Goal: Communication & Community: Answer question/provide support

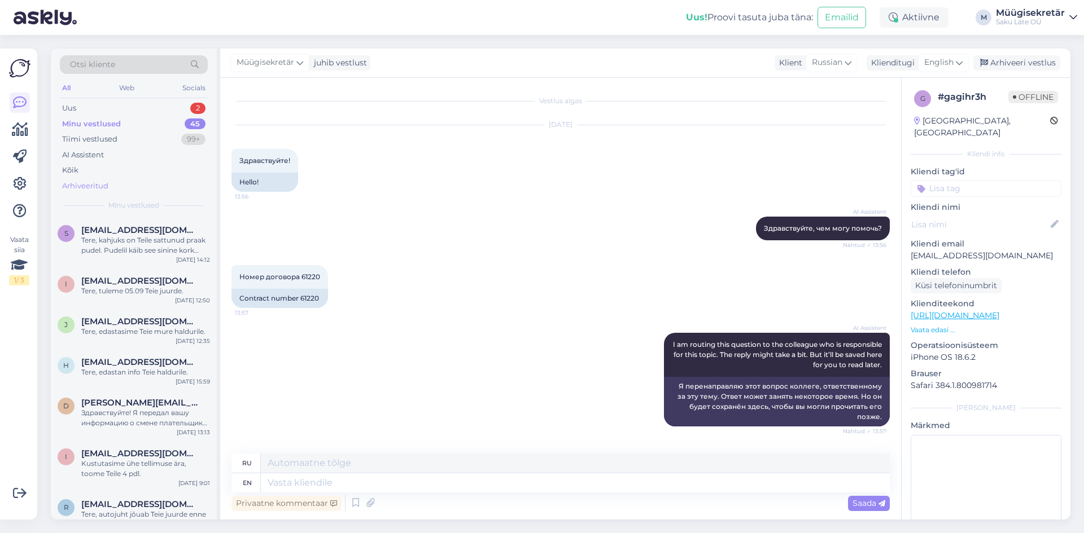
scroll to position [575, 0]
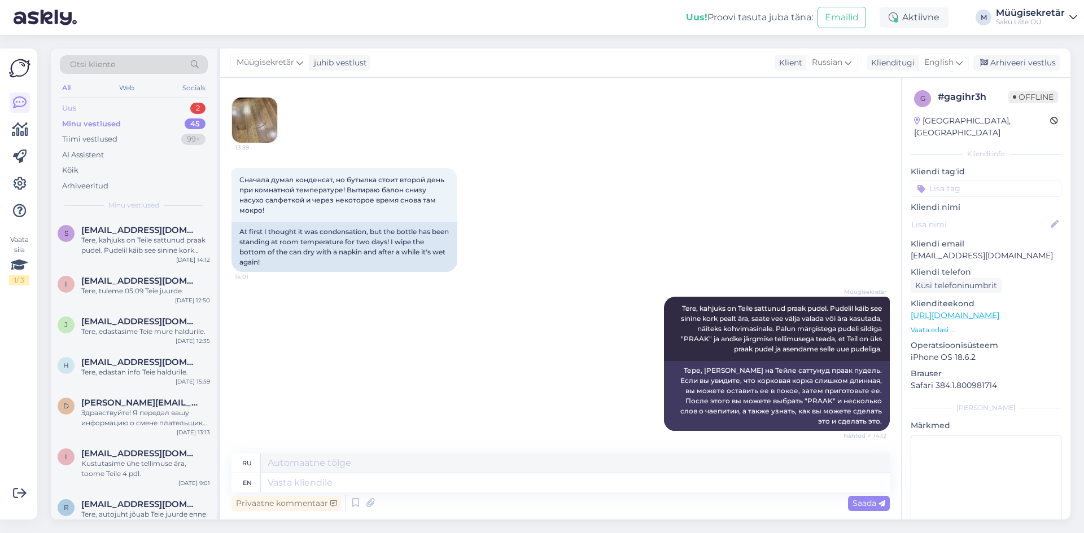
click at [95, 111] on div "Uus 2" at bounding box center [134, 108] width 148 height 16
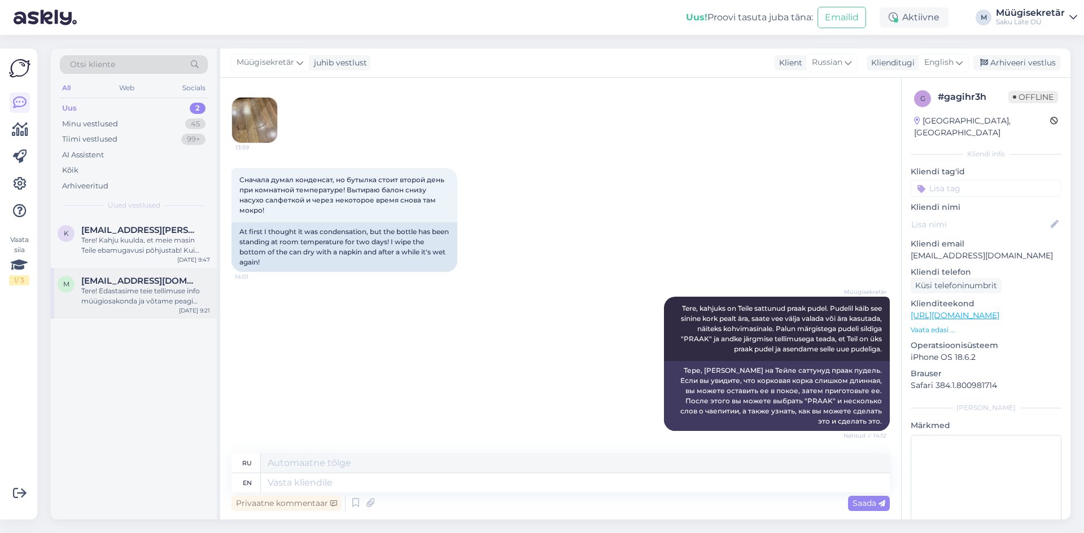
click at [133, 311] on div "m [EMAIL_ADDRESS][DOMAIN_NAME] Tere! Edastasime teie tellimuse info müügiosakon…" at bounding box center [134, 293] width 166 height 51
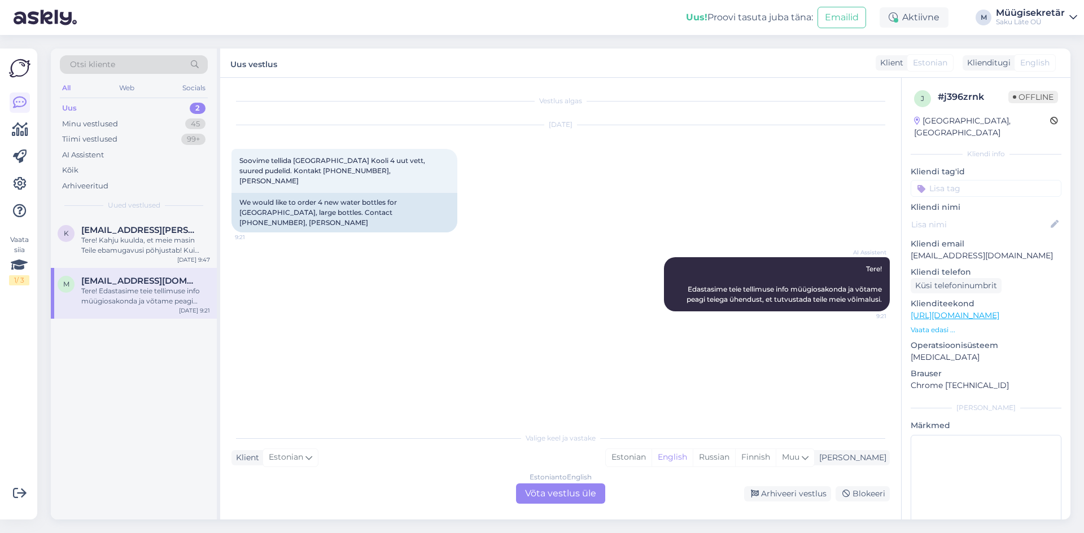
click at [562, 491] on div "Estonian to English Võta vestlus üle" at bounding box center [560, 494] width 89 height 20
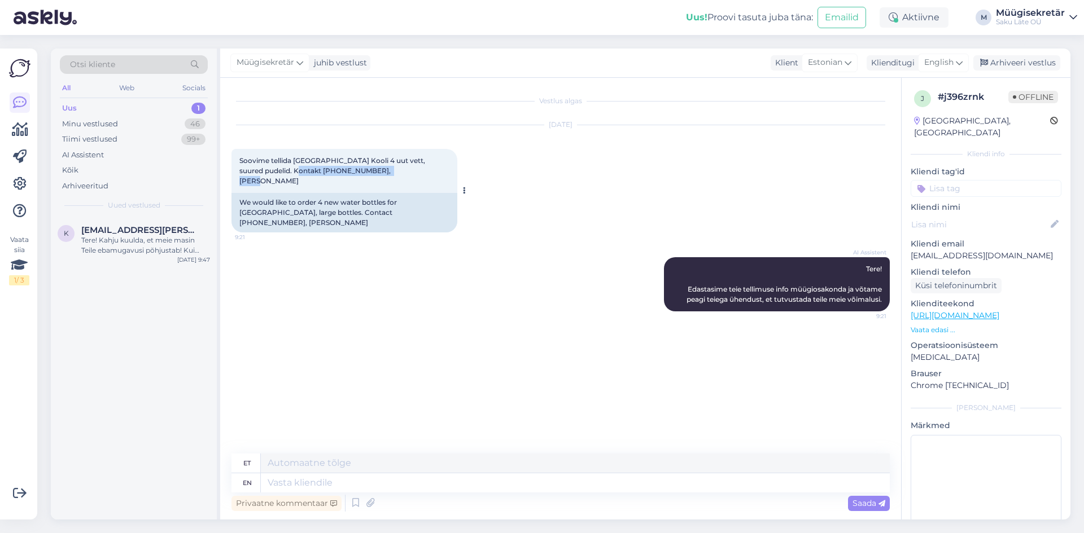
drag, startPoint x: 372, startPoint y: 172, endPoint x: 271, endPoint y: 170, distance: 101.0
click at [271, 170] on div "Soovime tellida [GEOGRAPHIC_DATA] Kooli 4 uut vett, suured pudelid. Kontakt [PH…" at bounding box center [344, 171] width 226 height 44
copy span "Kontakt [PHONE_NUMBER], [PERSON_NAME]"
click at [322, 485] on textarea at bounding box center [575, 483] width 629 height 19
paste textarea "[PERSON_NAME] Täname tellimuse eest! Tööpäevadel [PERSON_NAME] 15.00-ni edastat…"
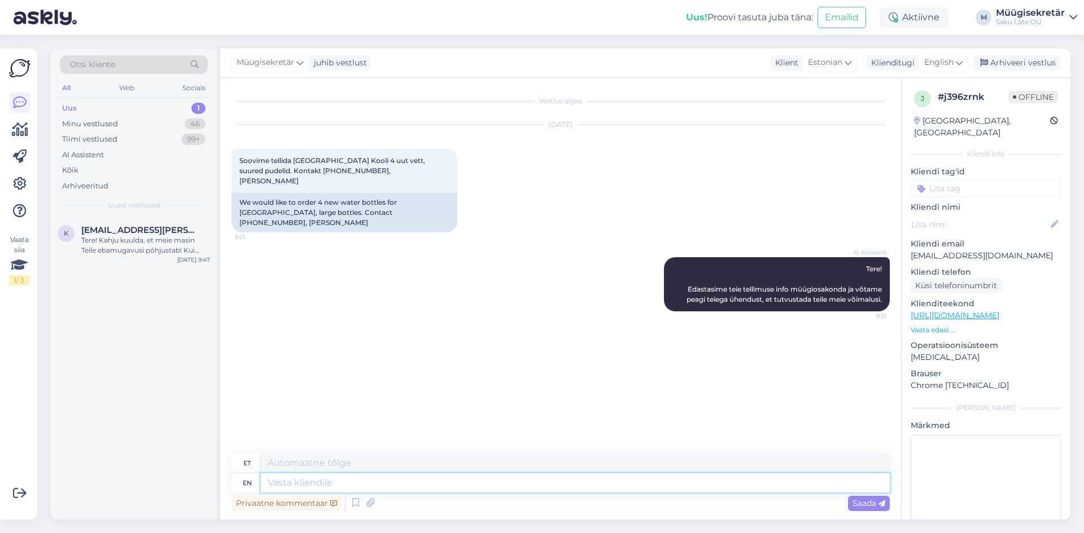
type textarea "[PERSON_NAME] Täname tellimuse eest! Tööpäevadel [PERSON_NAME] 15.00-ni edastat…"
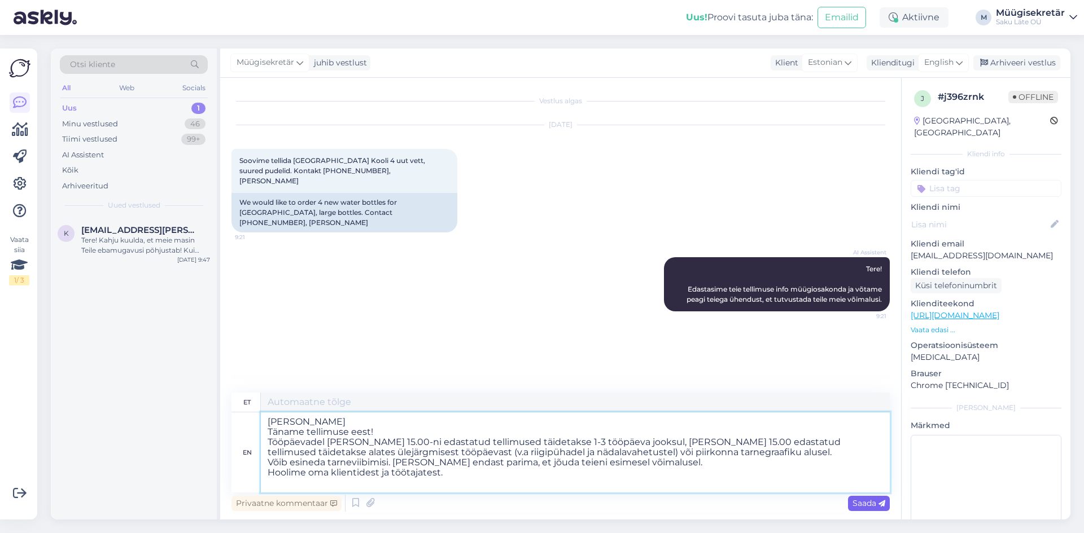
type textarea "[PERSON_NAME] Täname tellimuse eest! Tööpäevadel [PERSON_NAME] 15.00-ni edastat…"
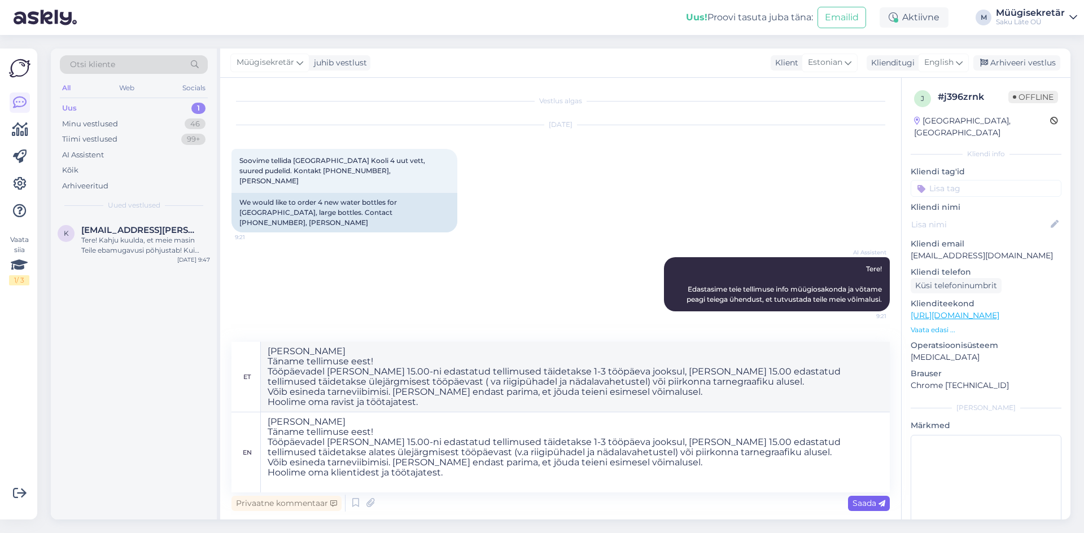
click at [855, 500] on span "Saada" at bounding box center [868, 503] width 33 height 10
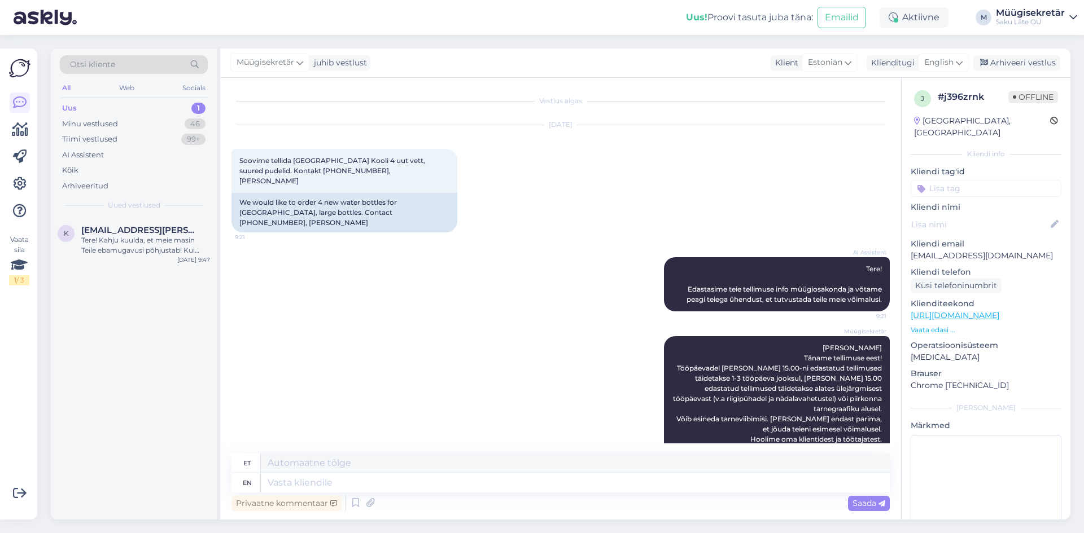
click at [104, 107] on div "Uus 1" at bounding box center [134, 108] width 148 height 16
click at [131, 243] on div "Tere! Kahju kuulda, et meie masin Teile ebamugavusi põhjustab! Kui pudel lekib,…" at bounding box center [145, 245] width 129 height 20
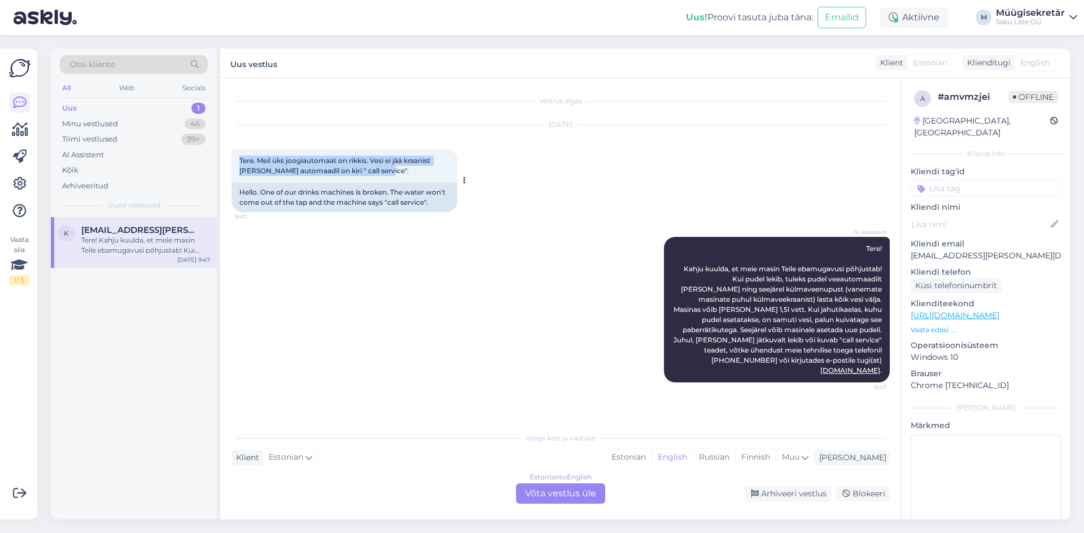
drag, startPoint x: 389, startPoint y: 172, endPoint x: 234, endPoint y: 162, distance: 155.0
click at [234, 162] on div "Tere. Meil üks joogiautomaat on rikkis. Vesi ei jää kraanist [PERSON_NAME] auto…" at bounding box center [344, 166] width 226 height 34
click at [550, 496] on div "Estonian to English Võta vestlus üle" at bounding box center [560, 494] width 89 height 20
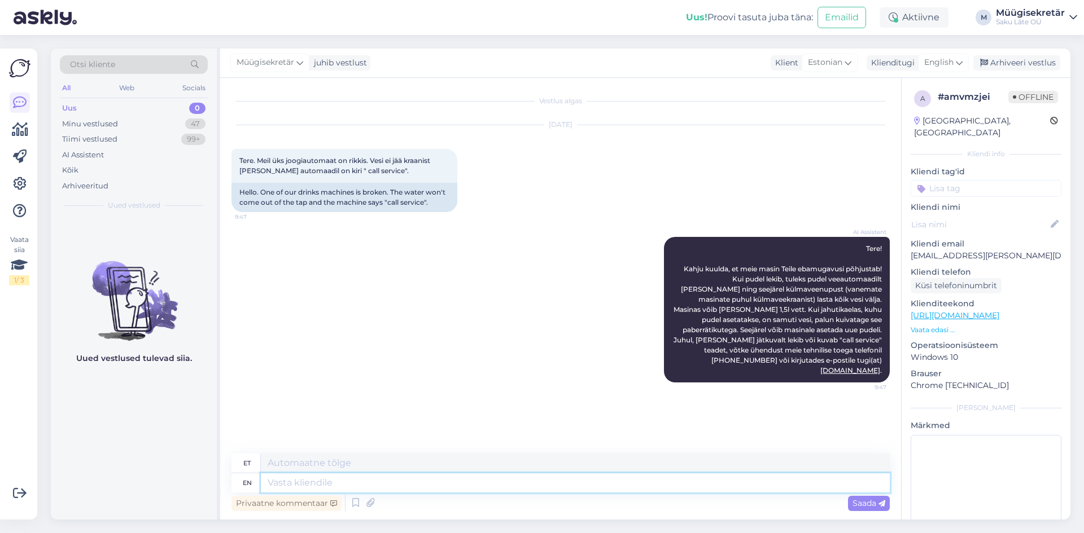
click at [349, 487] on textarea at bounding box center [575, 483] width 629 height 19
type textarea "Tere, p"
type textarea "Tere,"
type textarea "T"
type textarea "Palun"
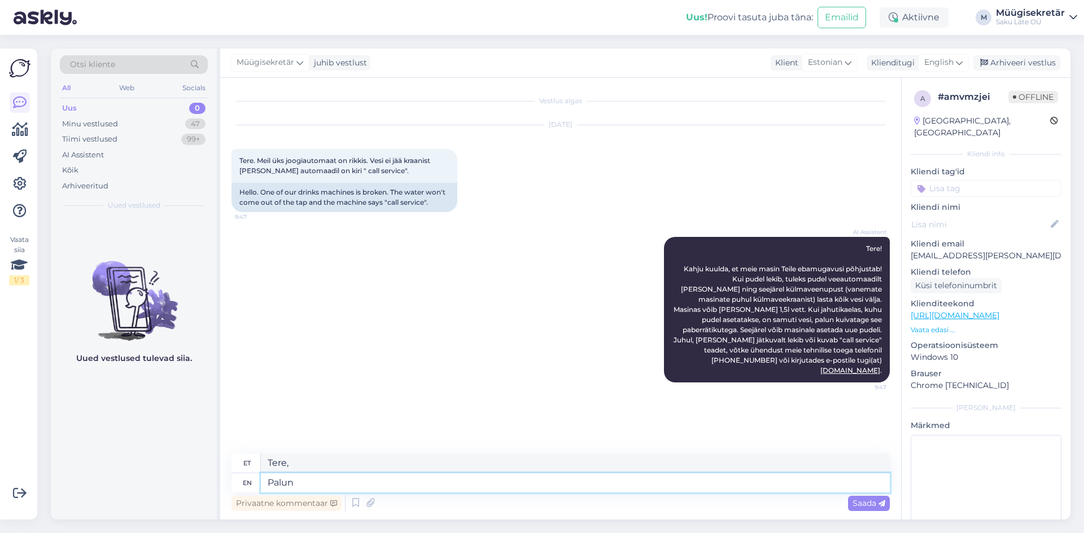
type textarea "Palun"
type textarea "Palun täpsustage"
type textarea "Palun täpsustage lepingunumbrit v"
type textarea "Palun täpsustage lepingunumbrit"
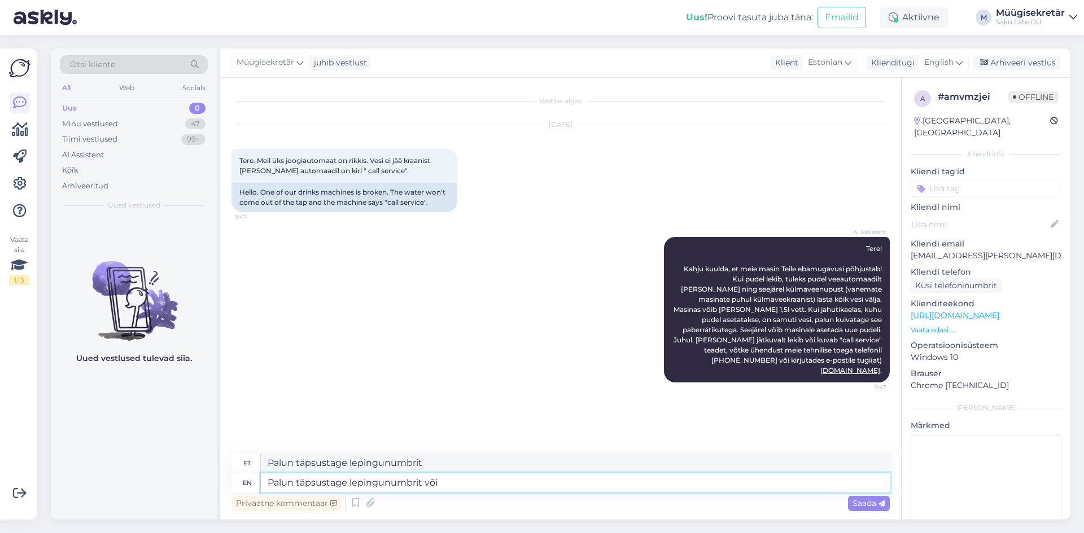
type textarea "Palun täpsustage lepingunumbrit või"
type textarea "Palun täpsustage lepingunumbrit või firmanime?"
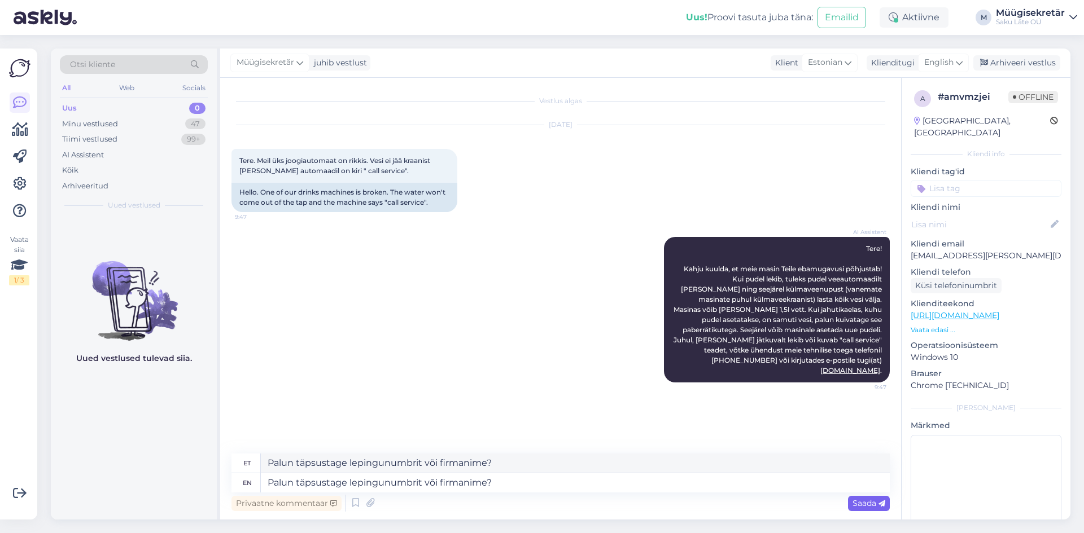
click at [872, 502] on span "Saada" at bounding box center [868, 503] width 33 height 10
